Goal: Task Accomplishment & Management: Complete application form

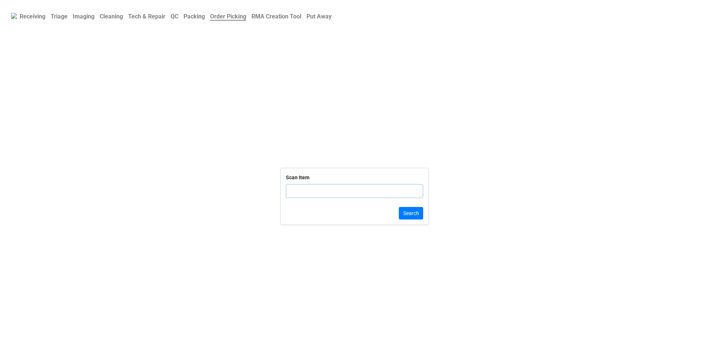
click at [349, 193] on input "text" at bounding box center [354, 191] width 137 height 14
click button "Search" at bounding box center [411, 213] width 24 height 13
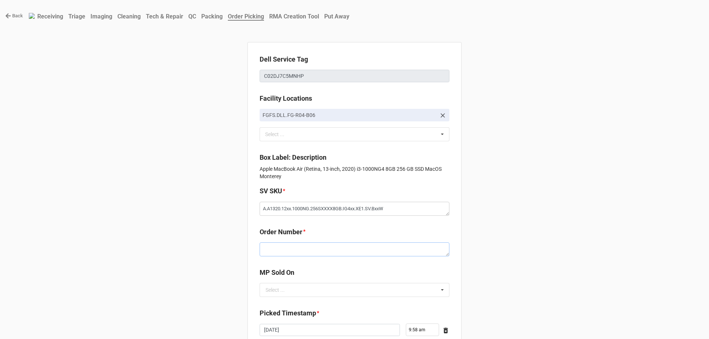
click at [312, 253] on textarea at bounding box center [355, 250] width 190 height 14
paste textarea "5032968"
type textarea "x"
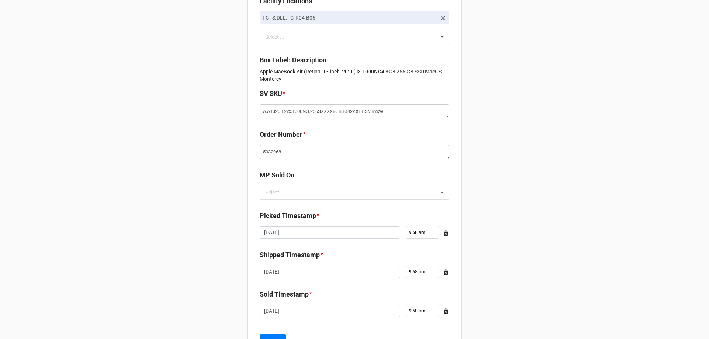
scroll to position [111, 0]
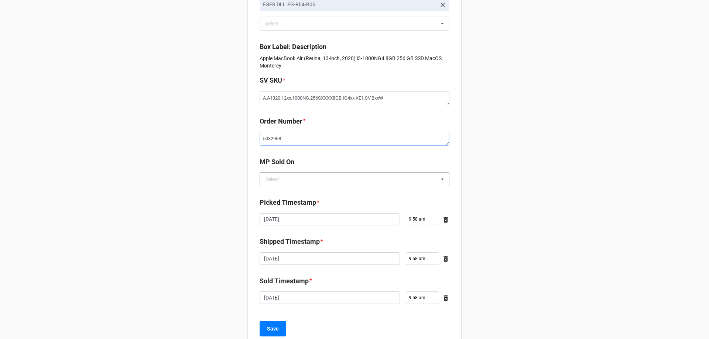
type textarea "5032968"
click at [333, 173] on input "text" at bounding box center [354, 179] width 189 height 13
click at [324, 191] on div "D2C" at bounding box center [354, 193] width 189 height 14
type textarea "x"
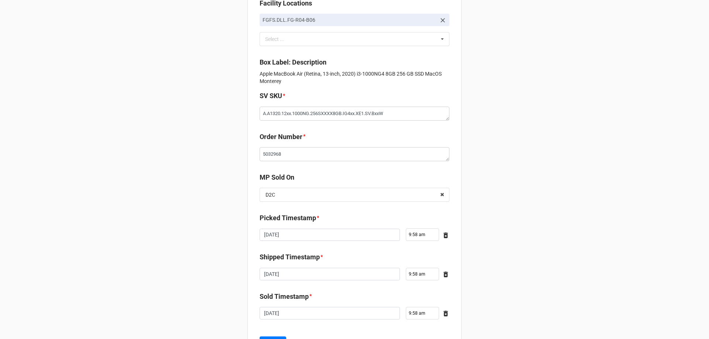
scroll to position [132, 0]
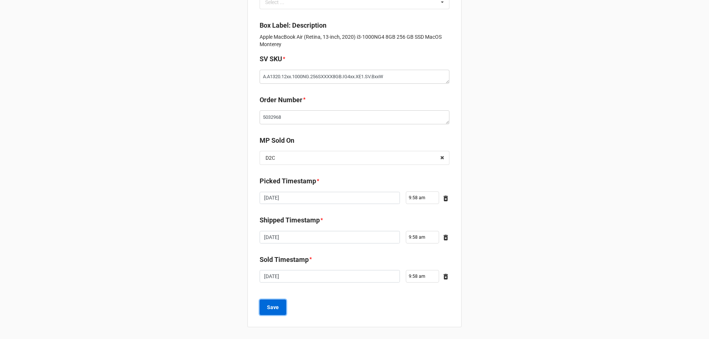
click at [277, 309] on button "Save" at bounding box center [273, 308] width 27 height 16
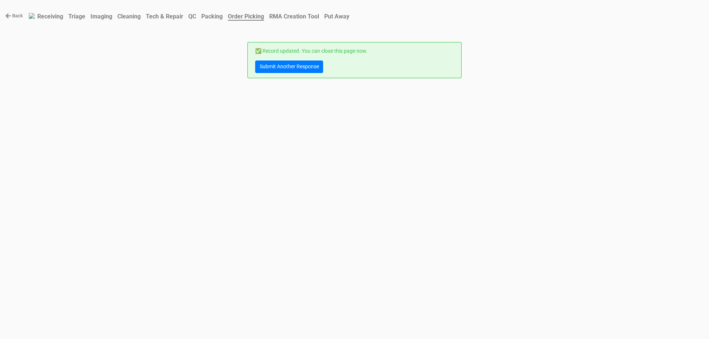
scroll to position [0, 0]
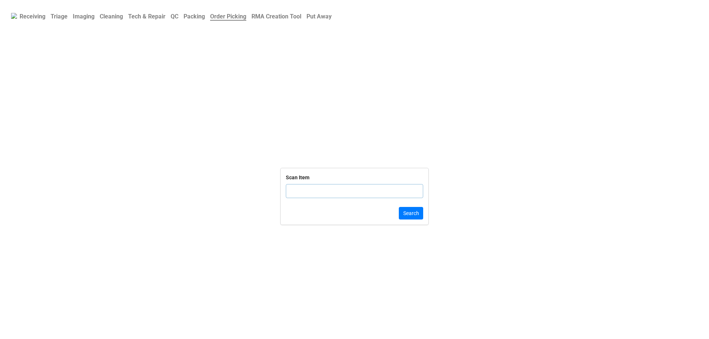
click at [327, 192] on input "text" at bounding box center [354, 191] width 137 height 14
type input "FVFZ7"
click button "Search" at bounding box center [411, 213] width 24 height 13
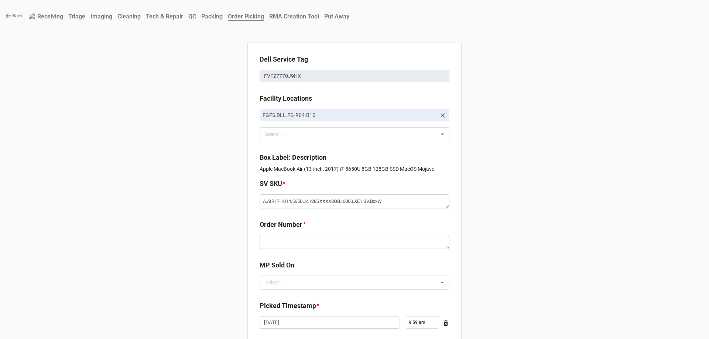
click at [321, 246] on textarea at bounding box center [355, 242] width 190 height 14
paste textarea "5032972"
type textarea "x"
type textarea "5032972"
click at [307, 288] on input "text" at bounding box center [354, 282] width 189 height 13
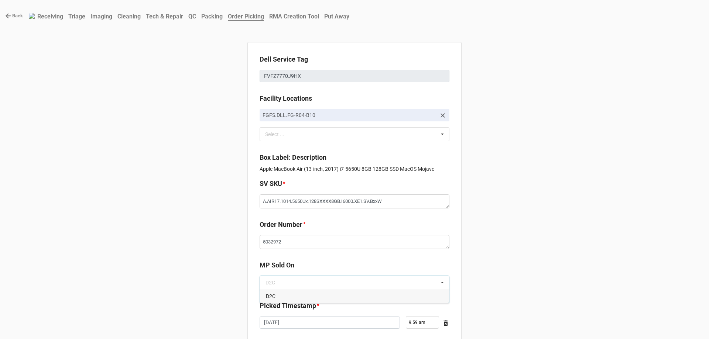
click at [307, 294] on div "D2C" at bounding box center [354, 297] width 189 height 14
type textarea "x"
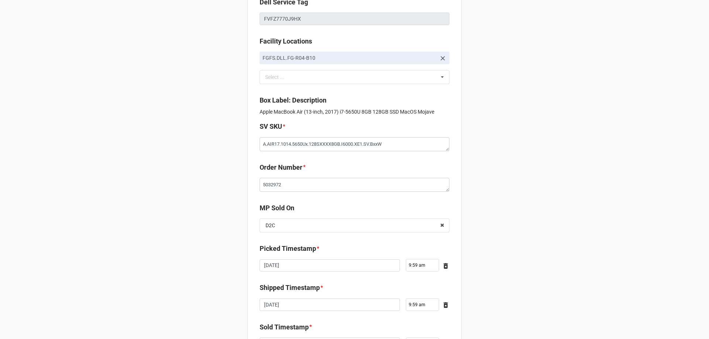
scroll to position [125, 0]
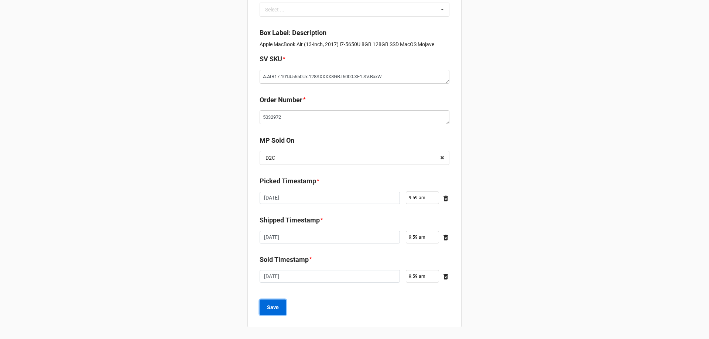
click at [279, 306] on button "Save" at bounding box center [273, 308] width 27 height 16
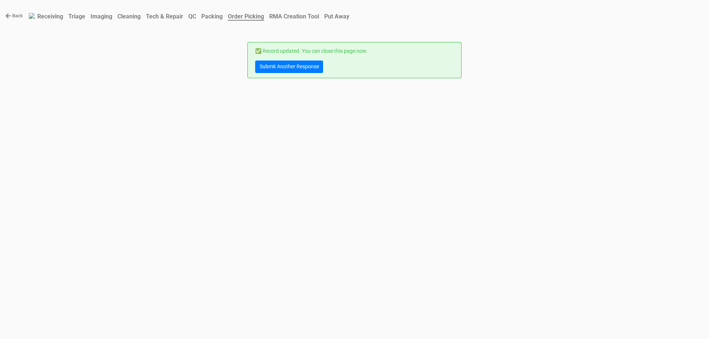
scroll to position [0, 0]
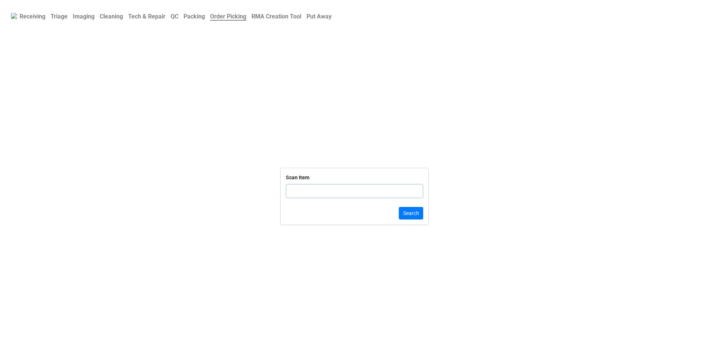
click at [302, 192] on input "text" at bounding box center [354, 191] width 137 height 14
click button "Search" at bounding box center [411, 213] width 24 height 13
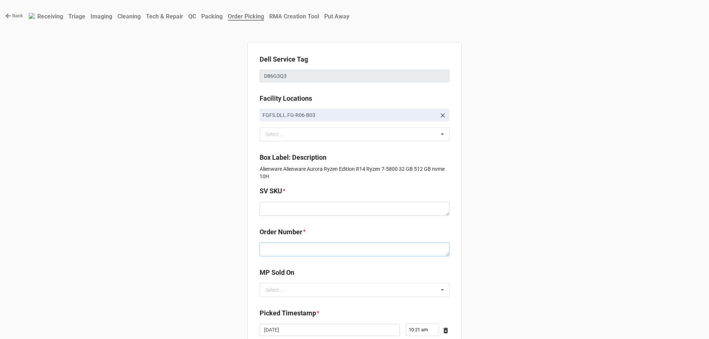
click at [282, 252] on textarea at bounding box center [355, 250] width 190 height 14
paste textarea "5032943"
type textarea "x"
type textarea "5032943"
click at [294, 208] on textarea at bounding box center [355, 209] width 190 height 14
